Goal: Task Accomplishment & Management: Use online tool/utility

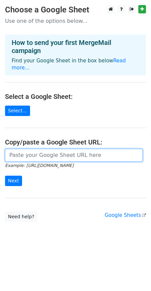
click at [32, 149] on input "url" at bounding box center [74, 155] width 138 height 13
paste input "[URL][DOMAIN_NAME]"
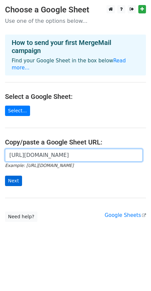
type input "[URL][DOMAIN_NAME]"
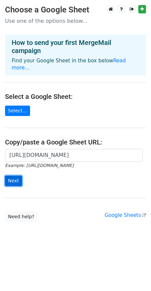
click at [11, 176] on input "Next" at bounding box center [13, 181] width 17 height 10
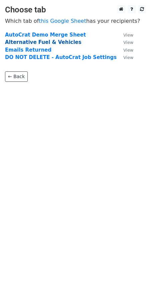
click at [45, 41] on strong "Alternative Fuel & Vehicles" at bounding box center [43, 42] width 77 height 6
click at [60, 44] on strong "Alternative Fuel & Vehicles" at bounding box center [43, 42] width 77 height 6
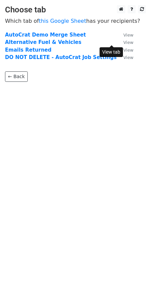
click at [124, 42] on small "View" at bounding box center [129, 42] width 10 height 5
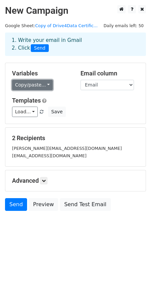
click at [34, 87] on link "Copy/paste..." at bounding box center [32, 85] width 41 height 10
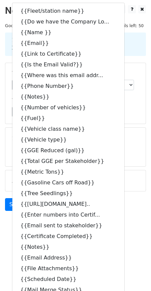
click at [136, 59] on div "1. Write your email in Gmail 2. Click Send" at bounding box center [75, 49] width 151 height 27
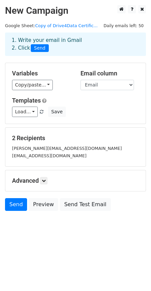
click at [36, 91] on div "Variables Copy/paste... {{Fleet/station name}} {{Do we have the Company Lo... {…" at bounding box center [75, 93] width 141 height 61
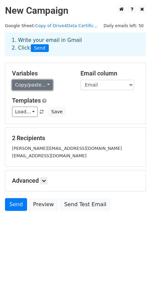
click at [37, 87] on link "Copy/paste..." at bounding box center [32, 85] width 41 height 10
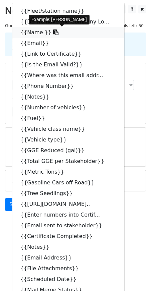
click at [51, 32] on link "{{Name }}" at bounding box center [68, 32] width 112 height 11
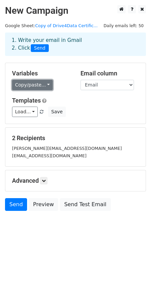
click at [26, 85] on link "Copy/paste..." at bounding box center [32, 85] width 41 height 10
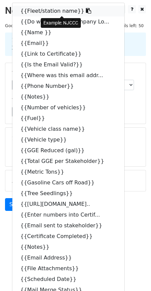
click at [43, 11] on link "{{Fleet/station name}}" at bounding box center [68, 11] width 112 height 11
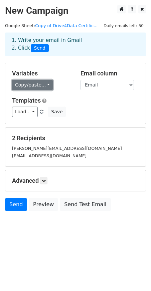
click at [40, 81] on link "Copy/paste..." at bounding box center [32, 85] width 41 height 10
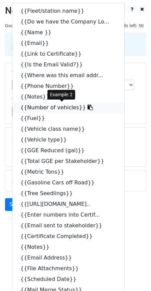
click at [48, 108] on link "{{Number of vehicles}}" at bounding box center [68, 107] width 112 height 11
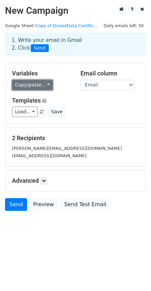
click at [40, 83] on link "Copy/paste..." at bounding box center [32, 85] width 41 height 10
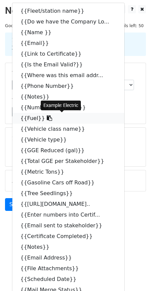
click at [47, 115] on icon at bounding box center [49, 117] width 5 height 5
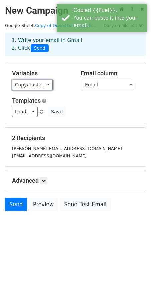
click at [32, 84] on link "Copy/paste..." at bounding box center [32, 85] width 41 height 10
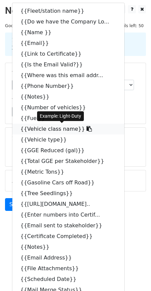
click at [55, 130] on link "{{Vehicle class name}}" at bounding box center [68, 129] width 112 height 11
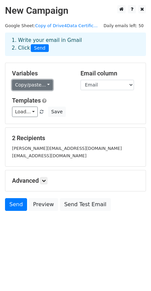
click at [36, 86] on link "Copy/paste..." at bounding box center [32, 85] width 41 height 10
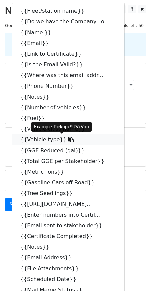
click at [69, 139] on icon at bounding box center [71, 139] width 5 height 5
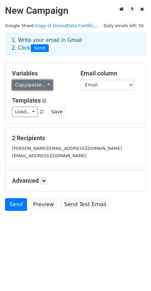
click at [44, 84] on link "Copy/paste..." at bounding box center [32, 85] width 41 height 10
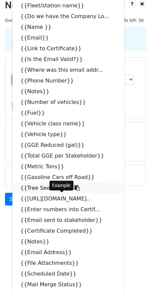
scroll to position [7, 0]
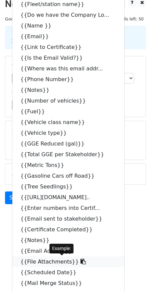
click at [42, 262] on link "{{File Attachments}}" at bounding box center [68, 261] width 112 height 11
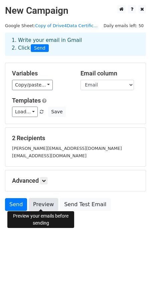
click at [44, 204] on link "Preview" at bounding box center [43, 204] width 29 height 13
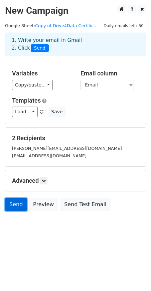
click at [12, 205] on link "Send" at bounding box center [16, 204] width 22 height 13
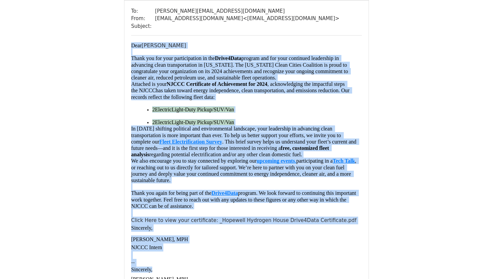
scroll to position [88, 0]
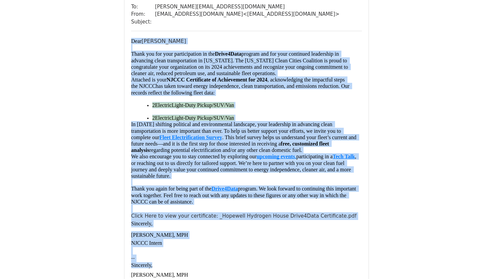
drag, startPoint x: 131, startPoint y: 131, endPoint x: 256, endPoint y: 245, distance: 169.6
click at [256, 245] on div "Dear Caroline McCallum Thank you for your participation in the Drive4Data progr…" at bounding box center [246, 142] width 231 height 209
copy span "Dear Caroline McCallum Thank you for your participation in the Drive4Data progr…"
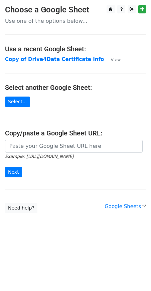
click at [24, 55] on main "Choose a Google Sheet Use one of the options below... Use a recent Google Sheet…" at bounding box center [75, 109] width 151 height 208
click at [24, 59] on strong "Copy of Drive4Data Certificate Info" at bounding box center [54, 59] width 99 height 6
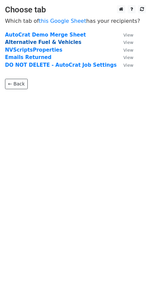
click at [29, 42] on strong "Alternative Fuel & Vehicles" at bounding box center [43, 42] width 77 height 6
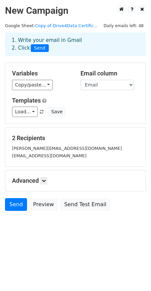
click at [33, 79] on div "Variables Copy/paste... {{Fleet/station name}} {{Do we have the Company Lo... {…" at bounding box center [41, 80] width 69 height 20
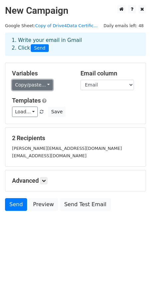
click at [33, 83] on link "Copy/paste..." at bounding box center [32, 85] width 41 height 10
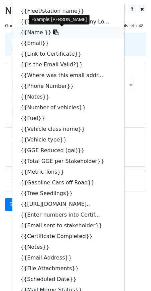
click at [53, 31] on icon at bounding box center [55, 31] width 5 height 5
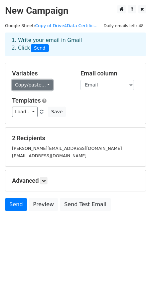
click at [31, 87] on link "Copy/paste..." at bounding box center [32, 85] width 41 height 10
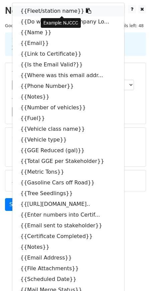
click at [86, 9] on icon at bounding box center [88, 10] width 5 height 5
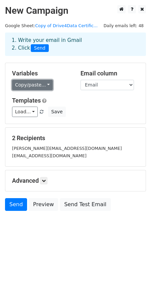
click at [37, 85] on link "Copy/paste..." at bounding box center [32, 85] width 41 height 10
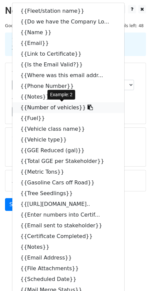
click at [88, 107] on icon at bounding box center [90, 107] width 5 height 5
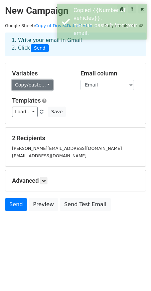
click at [27, 84] on link "Copy/paste..." at bounding box center [32, 85] width 41 height 10
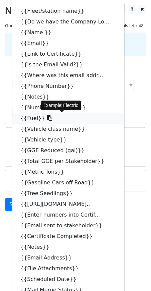
click at [47, 117] on icon at bounding box center [49, 117] width 5 height 5
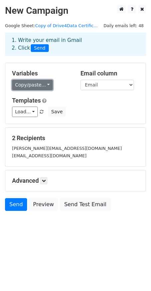
click at [41, 80] on link "Copy/paste..." at bounding box center [32, 85] width 41 height 10
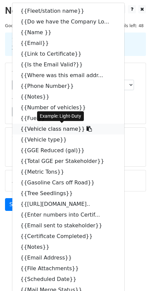
click at [87, 128] on icon at bounding box center [89, 128] width 5 height 5
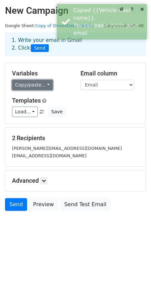
click at [38, 84] on link "Copy/paste..." at bounding box center [32, 85] width 41 height 10
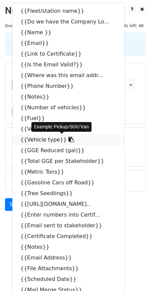
click at [69, 140] on icon at bounding box center [71, 139] width 5 height 5
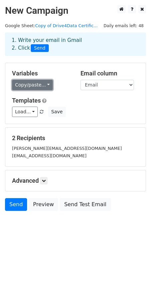
click at [40, 81] on link "Copy/paste..." at bounding box center [32, 85] width 41 height 10
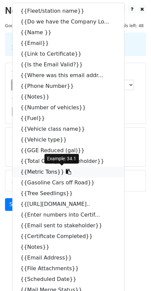
scroll to position [7, 0]
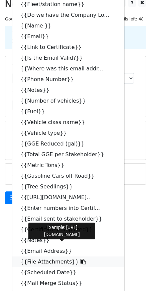
click at [39, 262] on link "{{File Attachments}}" at bounding box center [68, 261] width 112 height 11
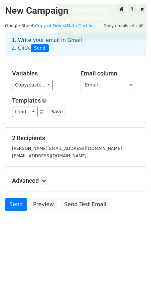
scroll to position [0, 0]
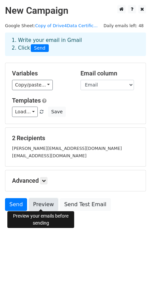
click at [45, 204] on link "Preview" at bounding box center [43, 204] width 29 height 13
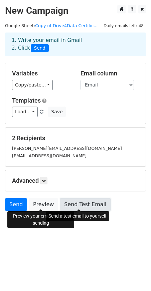
click at [83, 200] on link "Send Test Email" at bounding box center [85, 204] width 51 height 13
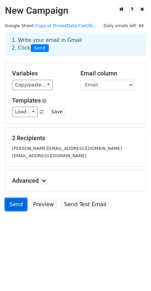
click at [14, 208] on link "Send" at bounding box center [16, 204] width 22 height 13
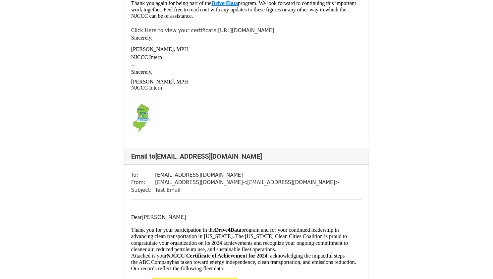
scroll to position [532, 0]
